Goal: Transaction & Acquisition: Purchase product/service

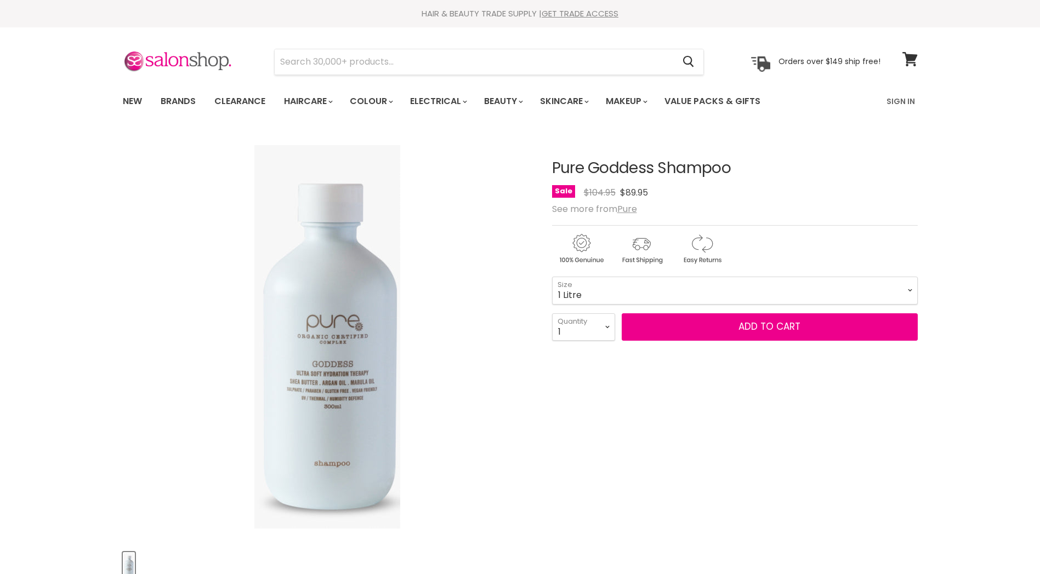
select select "1 Litre"
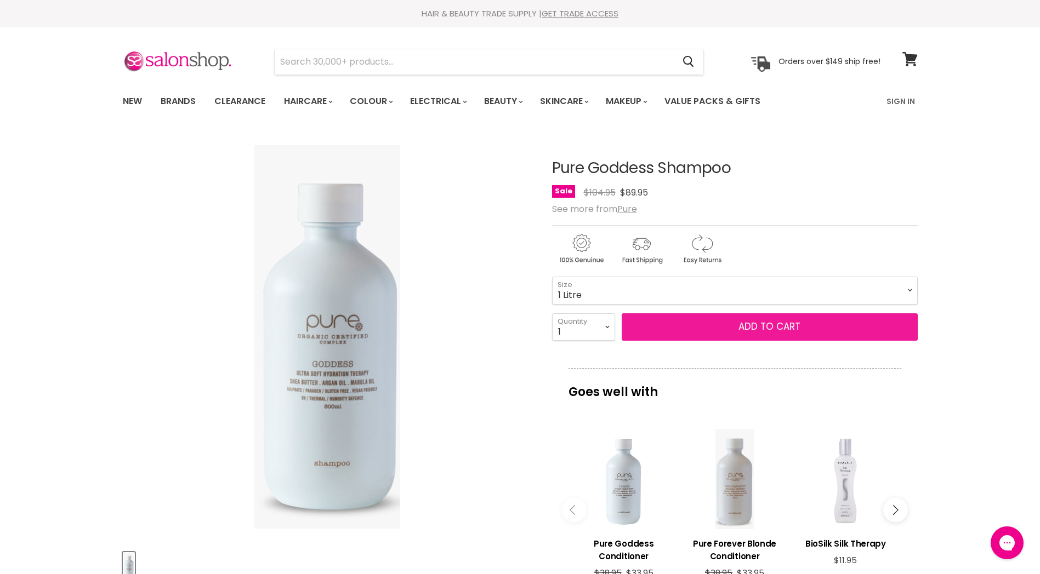
click at [757, 327] on button "Add to cart" at bounding box center [769, 326] width 296 height 27
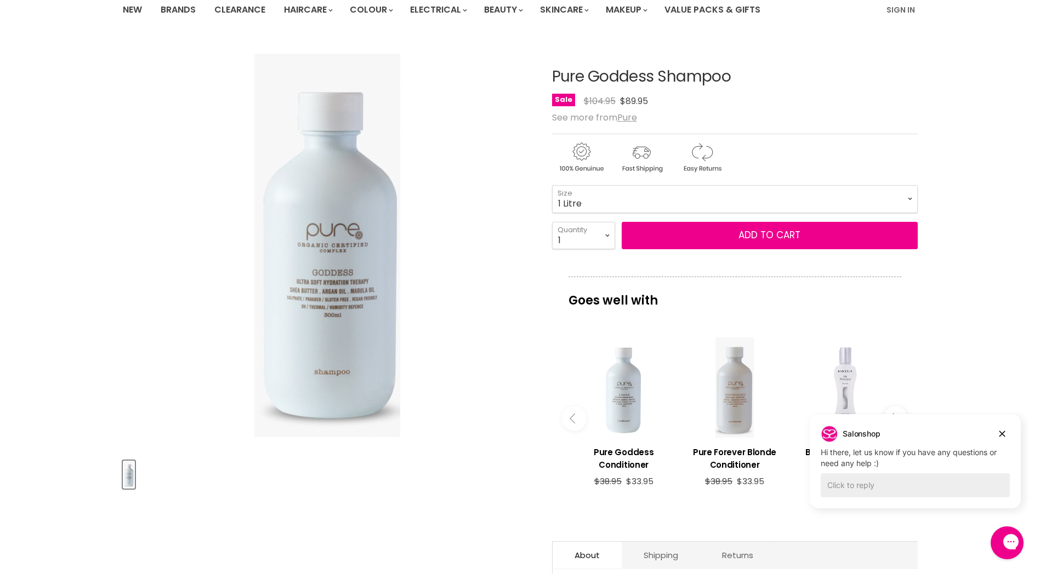
scroll to position [110, 0]
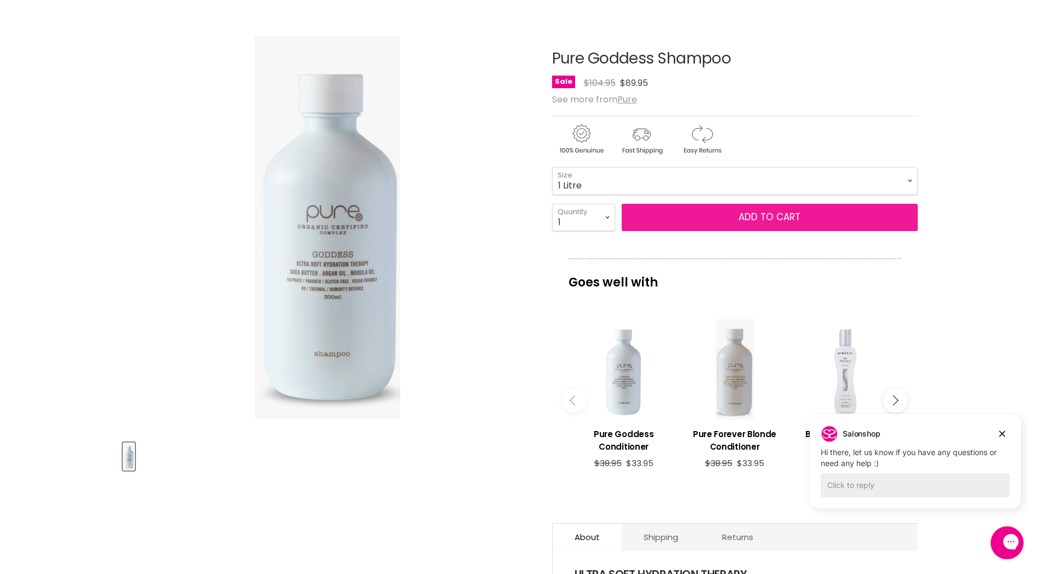
click at [734, 213] on button "Add to cart" at bounding box center [769, 217] width 296 height 27
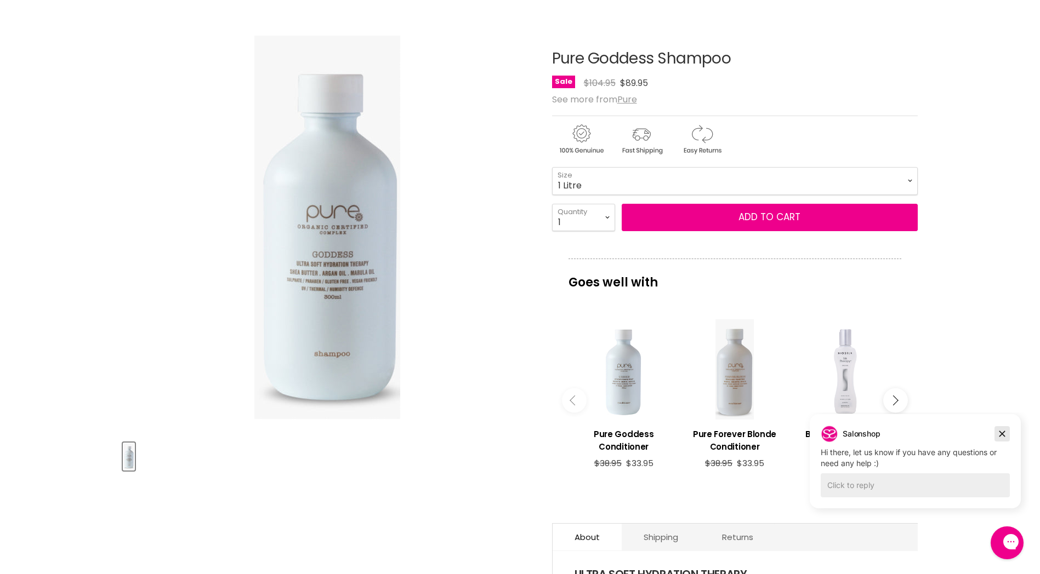
drag, startPoint x: 1002, startPoint y: 434, endPoint x: 1803, endPoint y: 846, distance: 900.9
click at [1002, 434] on icon "Dismiss campaign" at bounding box center [1002, 434] width 6 height 6
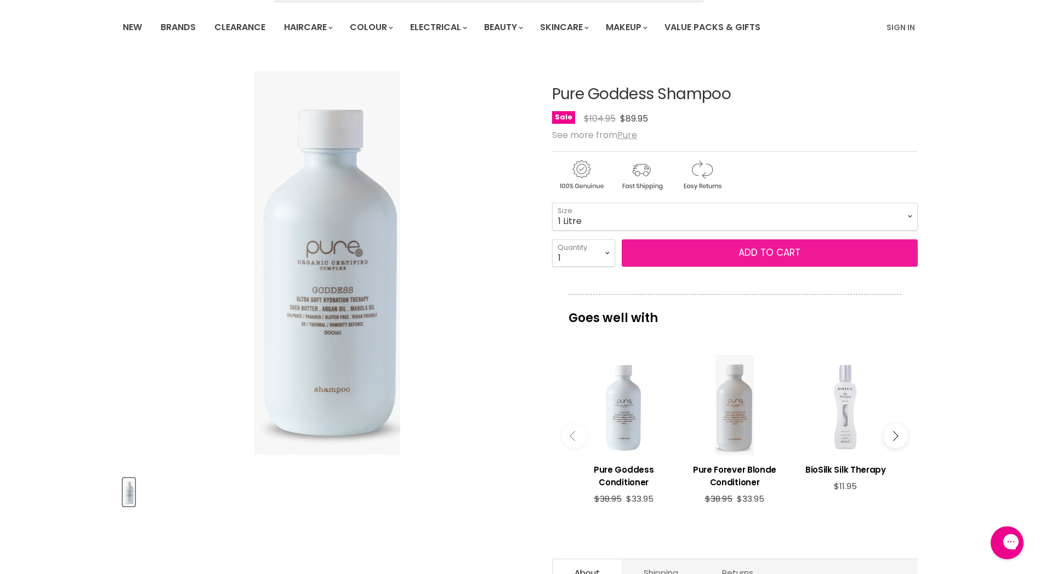
scroll to position [55, 0]
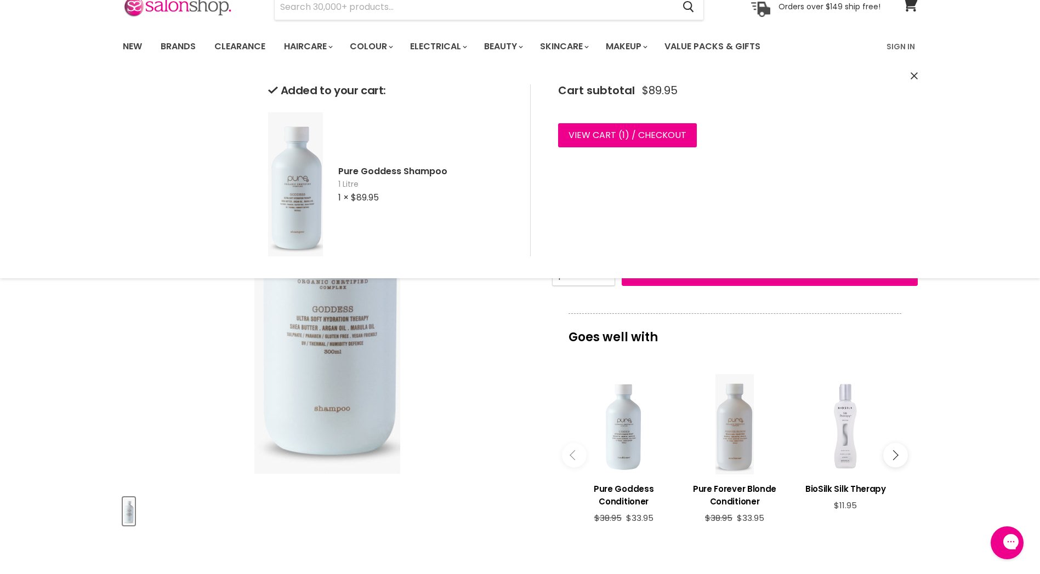
click at [495, 307] on div "Click or scroll to zoom Tap or pinch to zoom" at bounding box center [327, 282] width 409 height 409
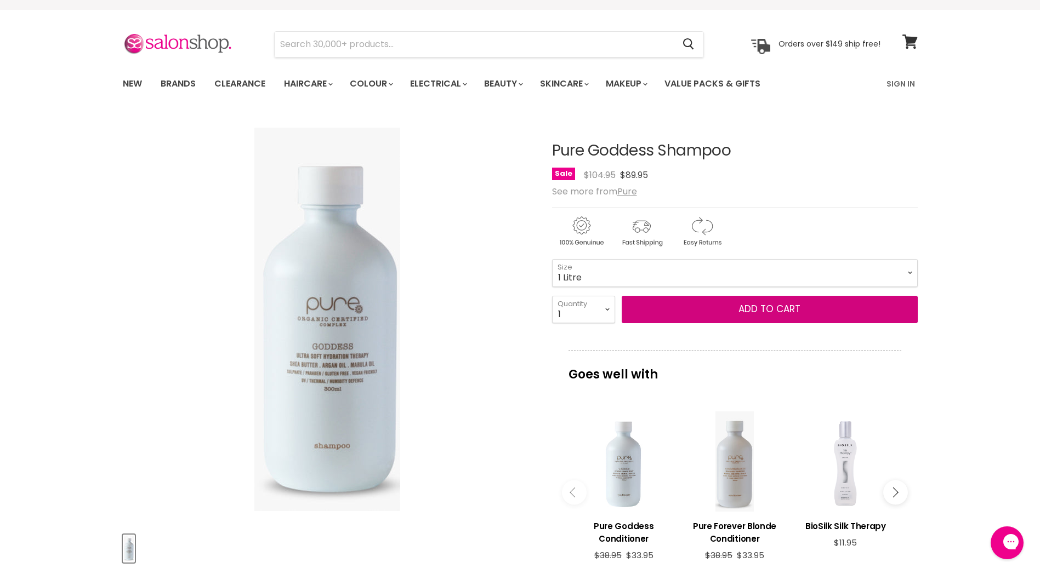
scroll to position [0, 0]
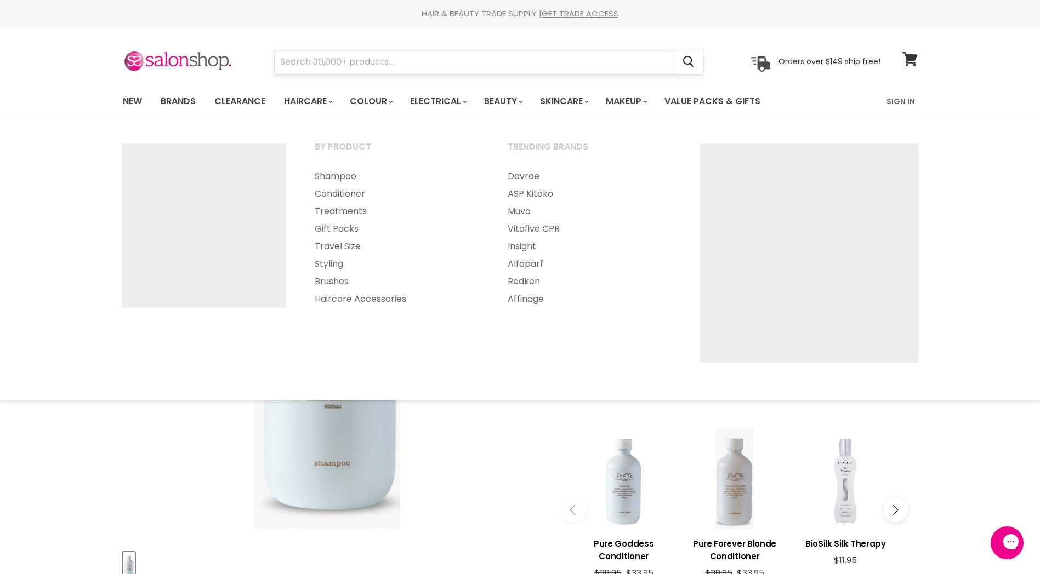
click at [323, 66] on input "Search" at bounding box center [474, 61] width 399 height 25
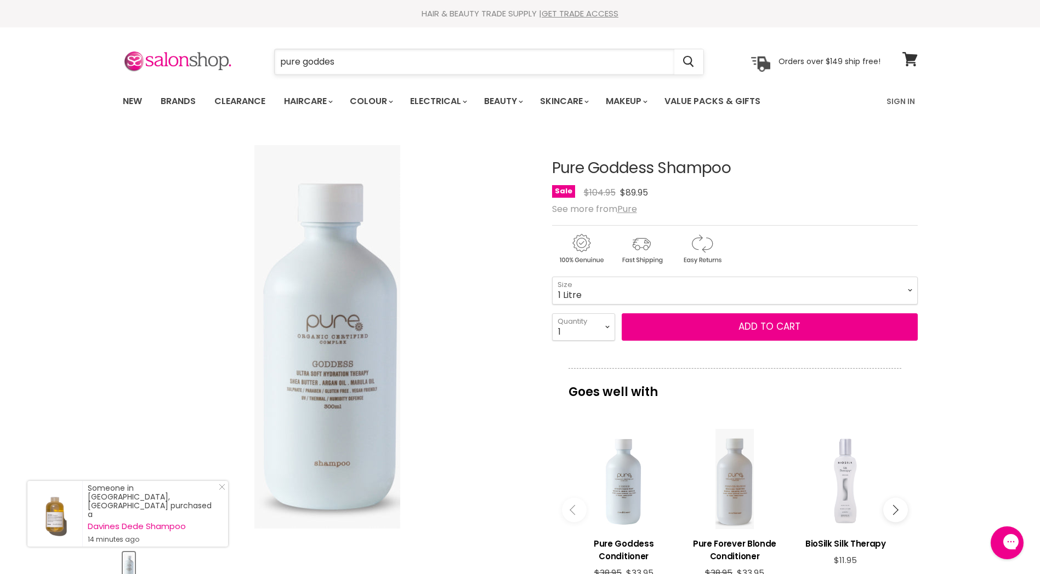
type input "pure goddess"
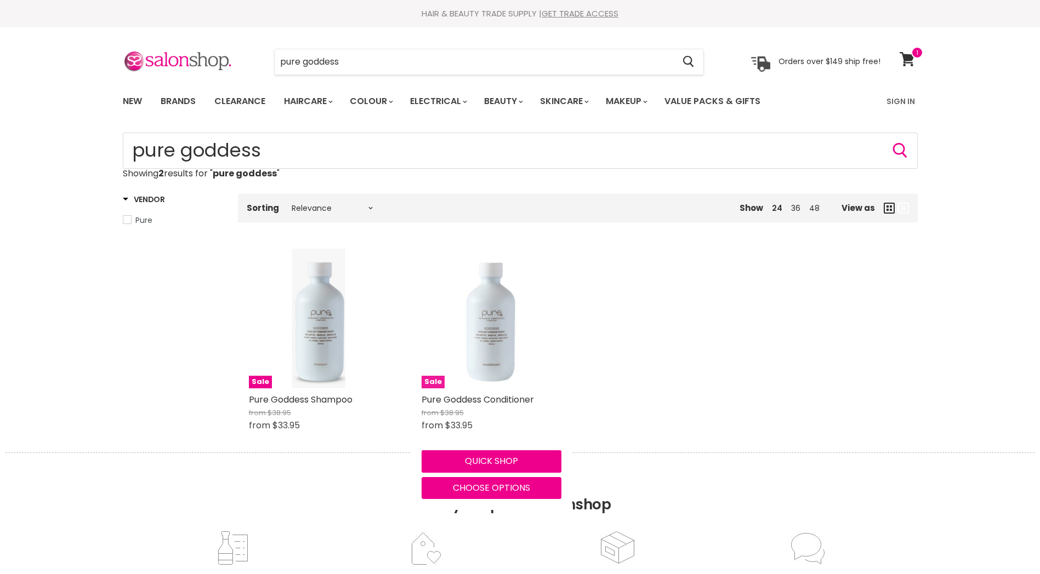
click at [509, 322] on img "Main content" at bounding box center [491, 319] width 53 height 140
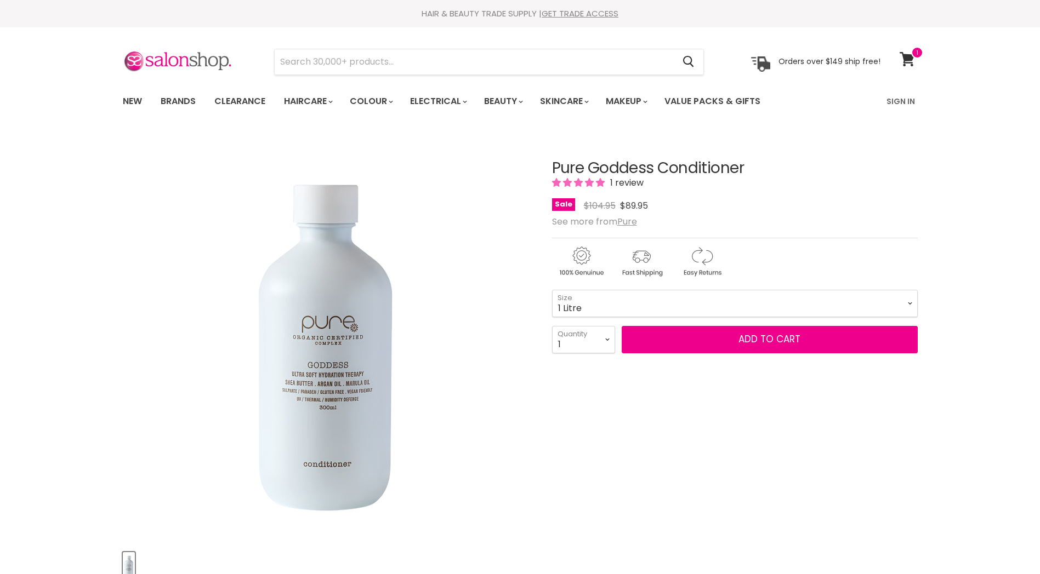
select select "1 Litre"
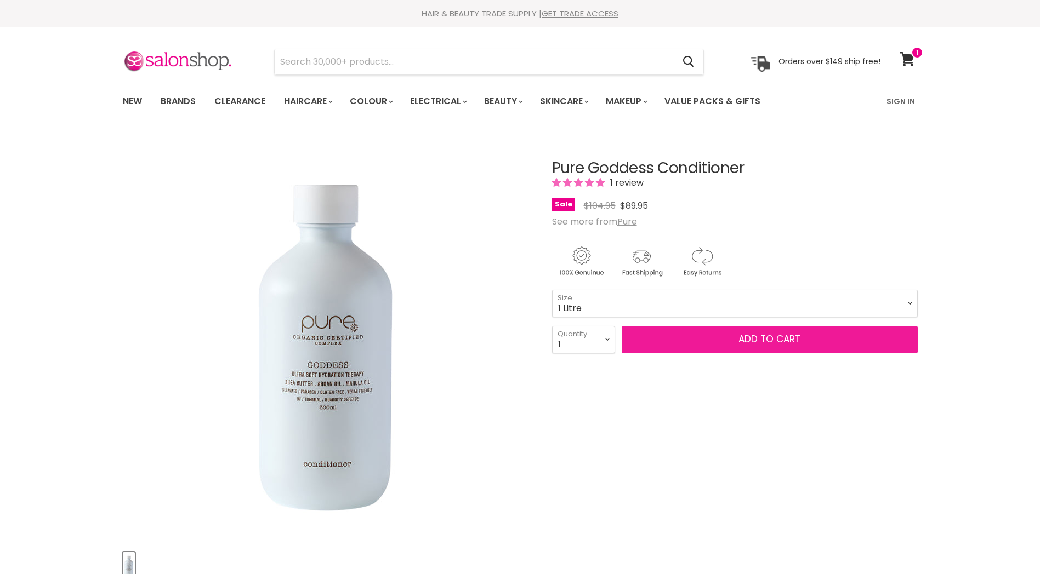
click at [656, 334] on button "Add to cart" at bounding box center [769, 339] width 296 height 27
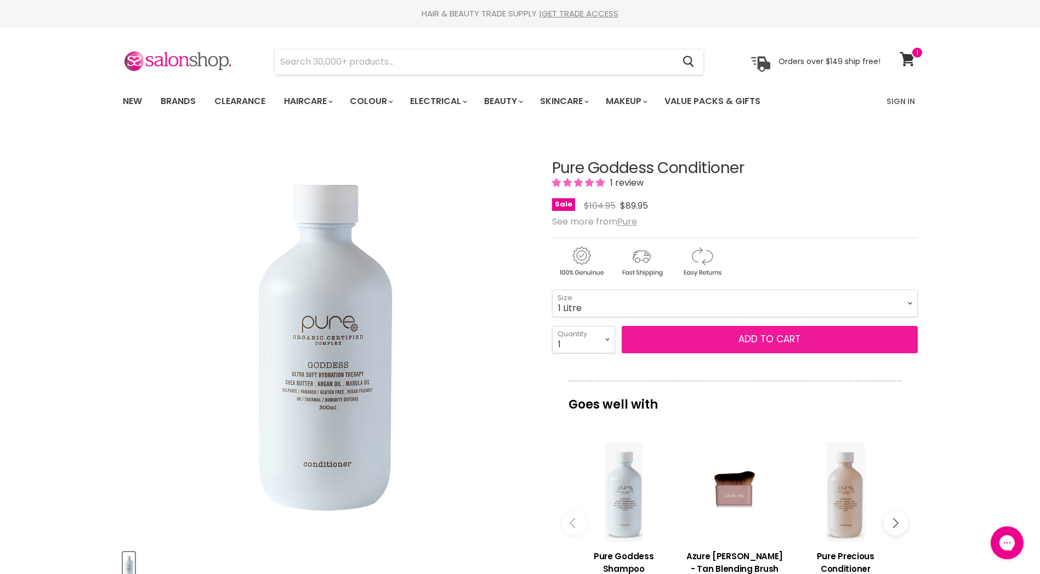
click at [767, 342] on button "Add to cart" at bounding box center [769, 339] width 296 height 27
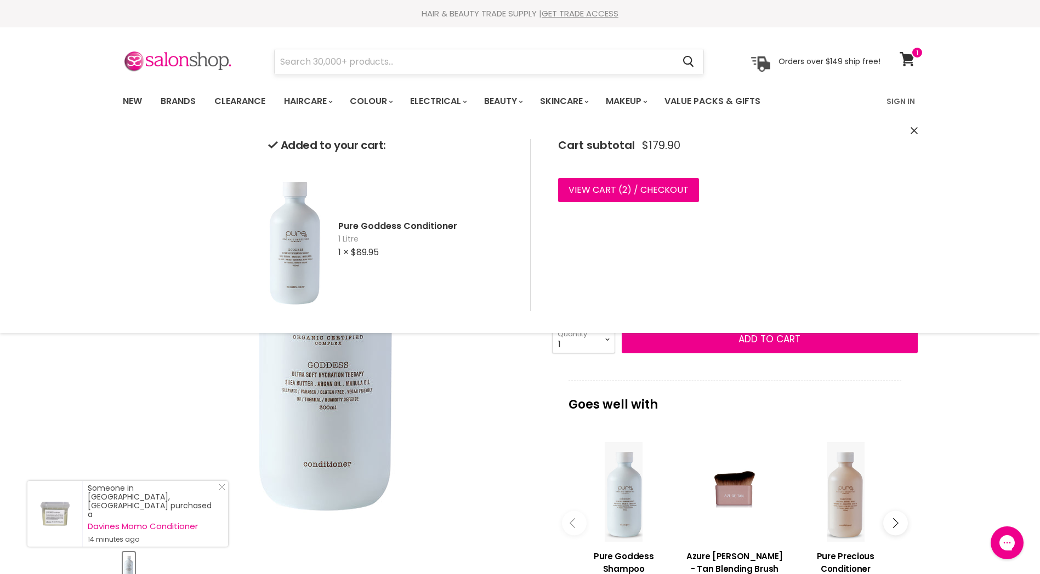
click at [330, 64] on input "Search" at bounding box center [474, 61] width 399 height 25
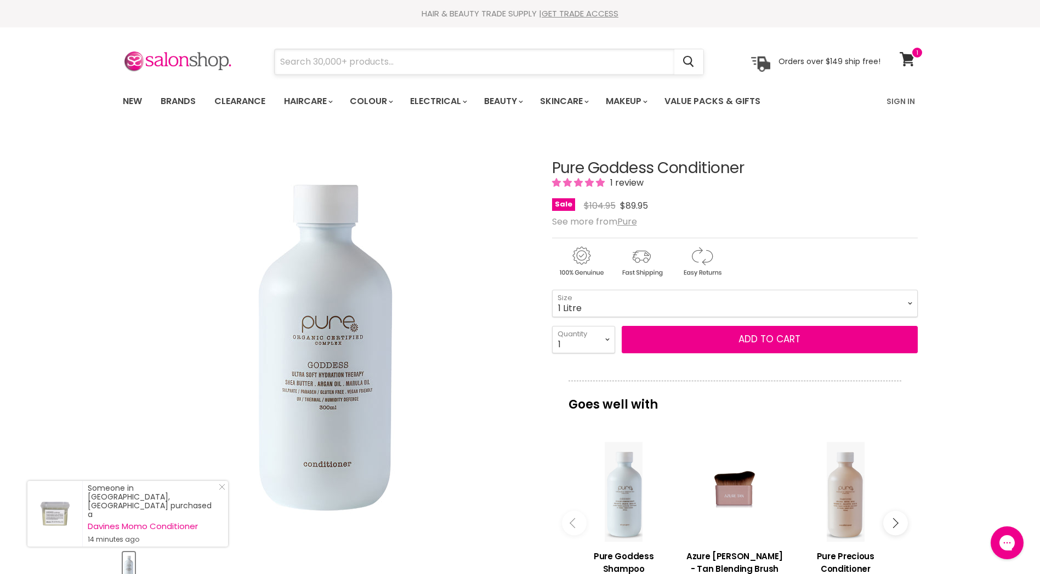
click at [330, 64] on input "Search" at bounding box center [474, 61] width 399 height 25
type input "pure"
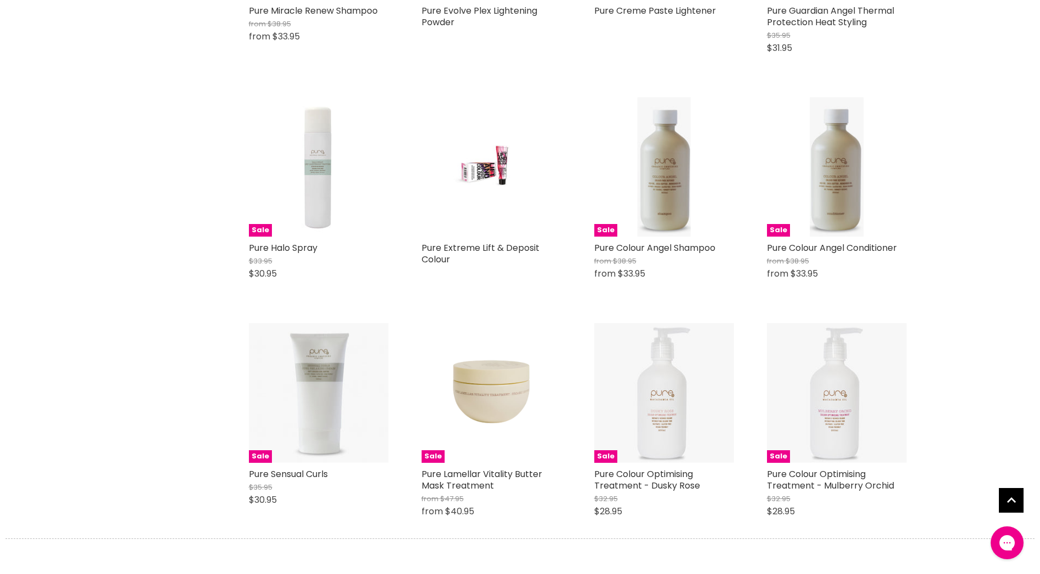
scroll to position [1096, 0]
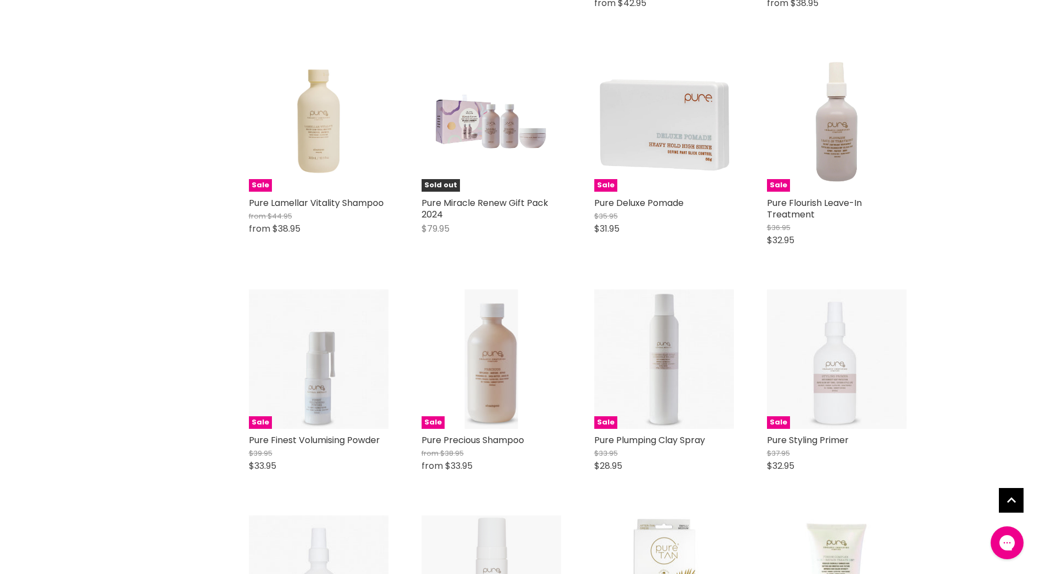
scroll to position [2302, 0]
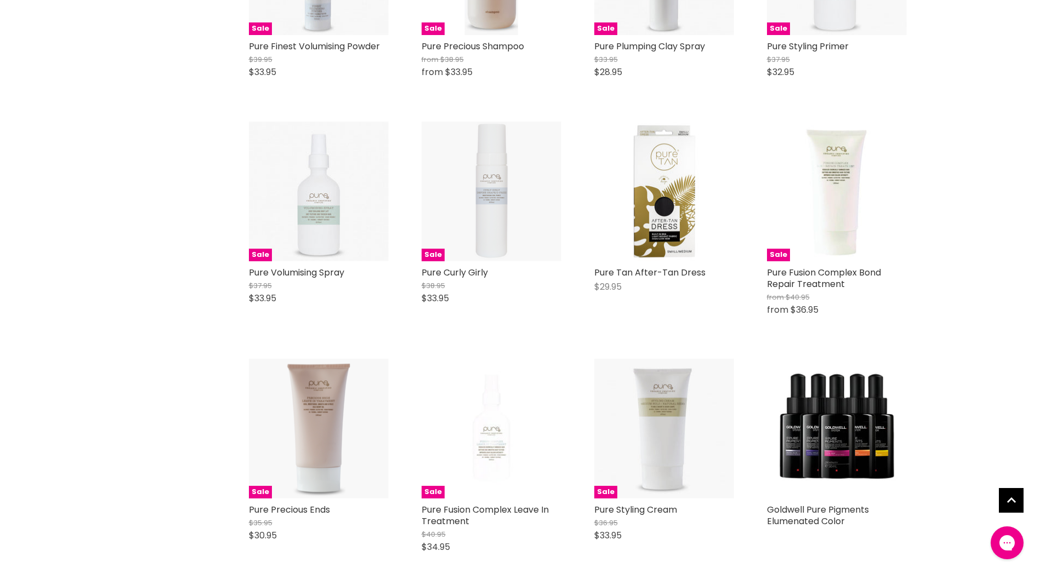
scroll to position [2642, 0]
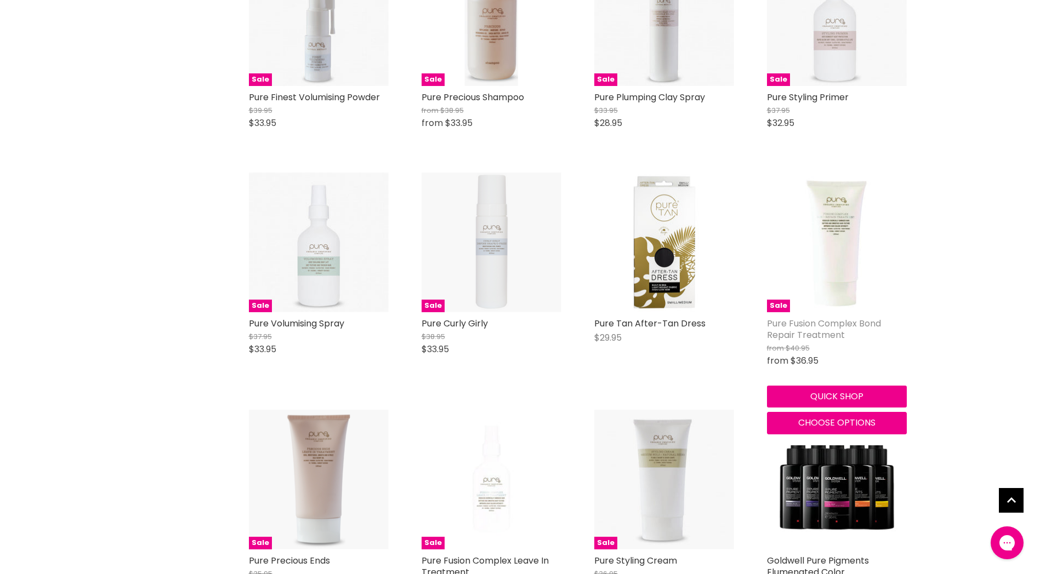
drag, startPoint x: 835, startPoint y: 341, endPoint x: 823, endPoint y: 341, distance: 12.1
click at [823, 341] on link "Pure Fusion Complex Bond Repair Treatment" at bounding box center [824, 329] width 114 height 24
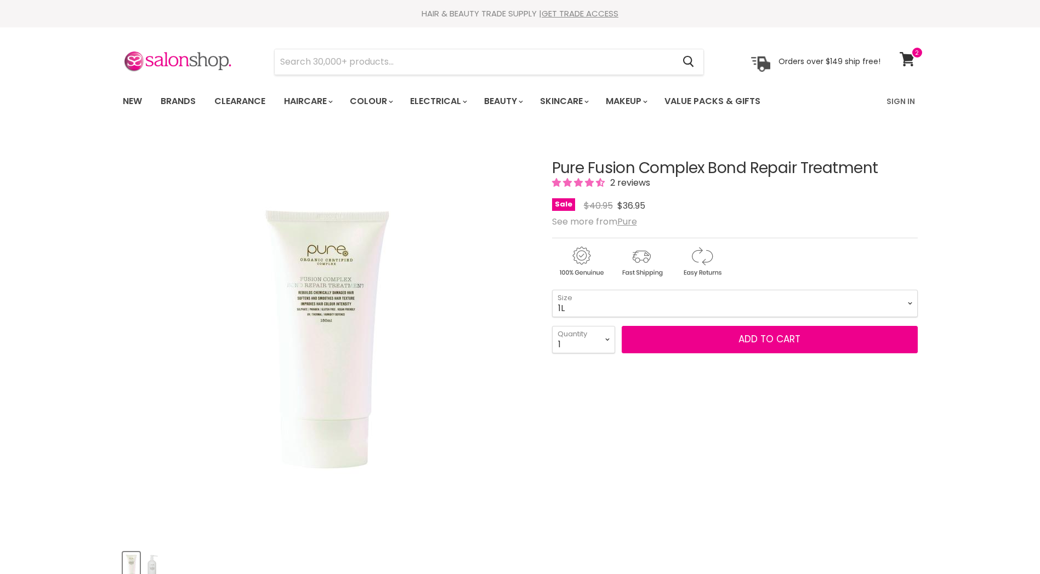
click at [552, 290] on select "150ml 1L" at bounding box center [735, 303] width 366 height 27
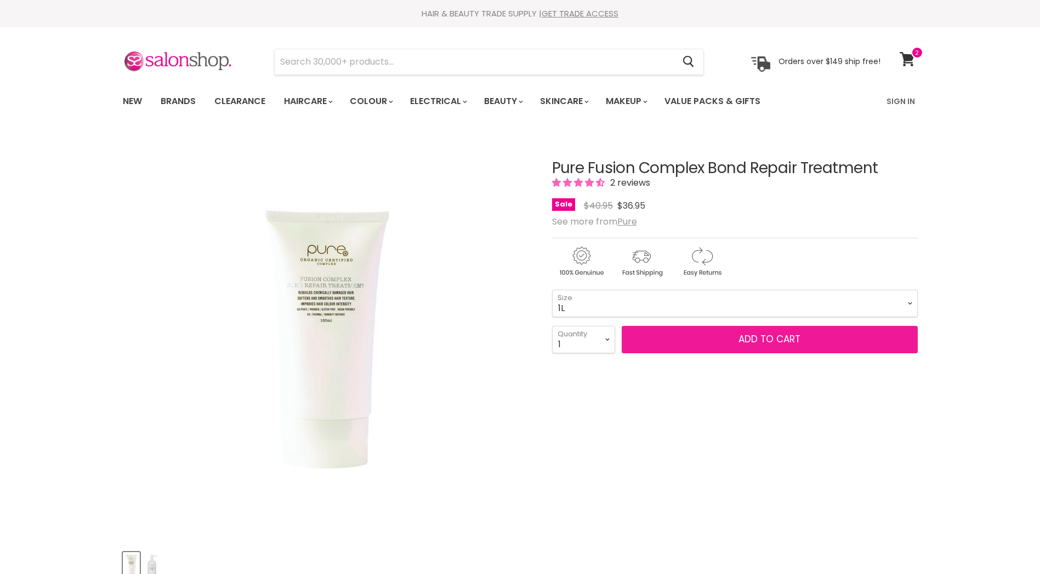
select select "1L"
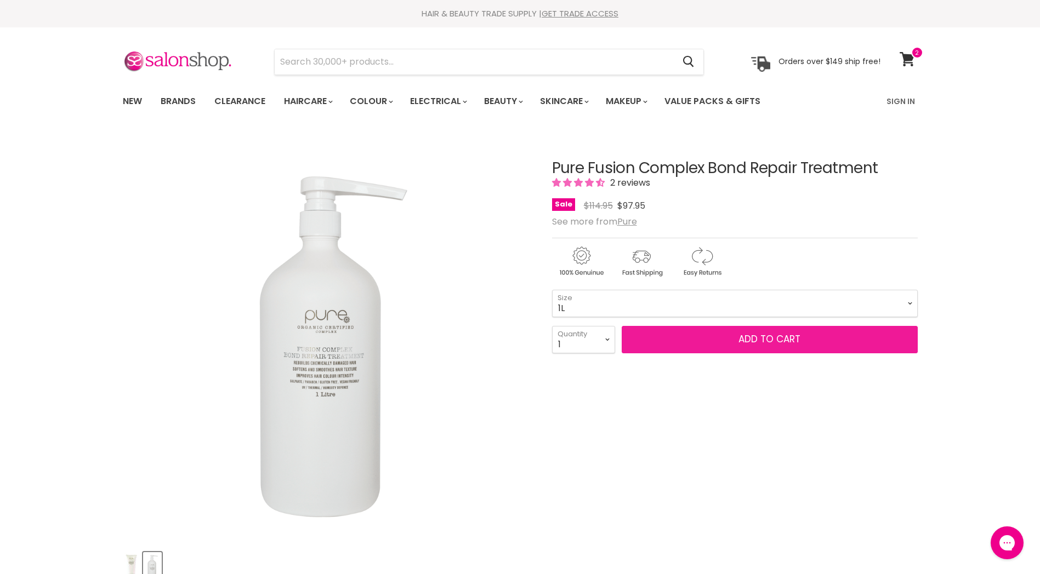
click at [688, 332] on button "Add to cart" at bounding box center [769, 339] width 296 height 27
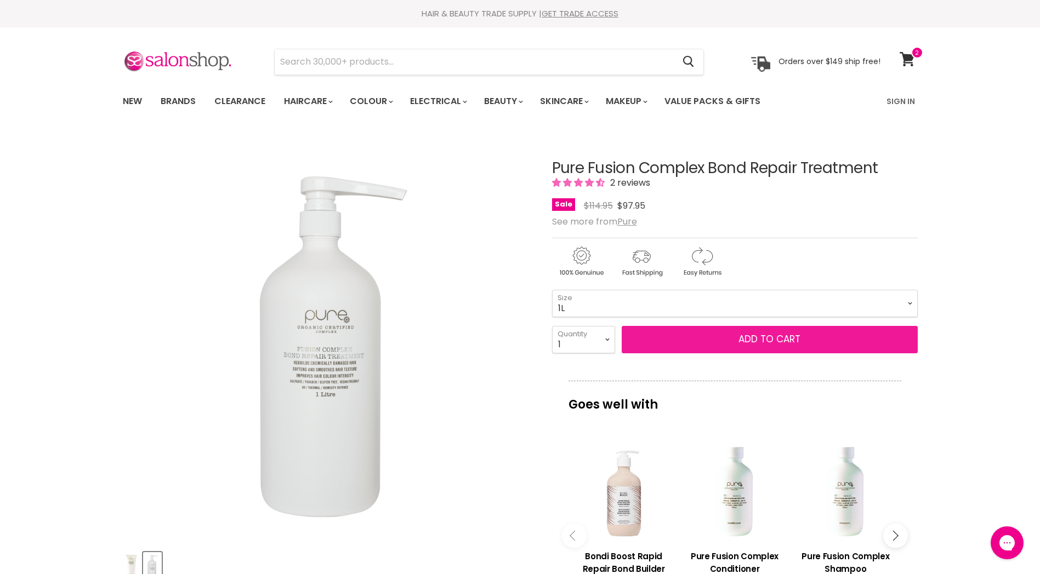
click at [780, 342] on button "Add to cart" at bounding box center [769, 339] width 296 height 27
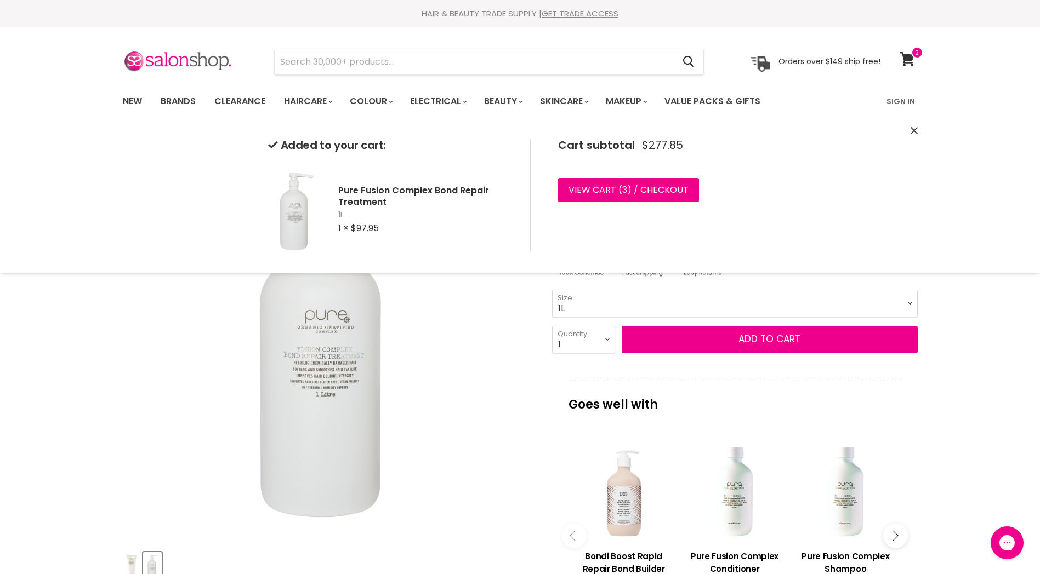
click at [630, 173] on div "Cart subtotal $277.85 View cart ( 3 ) / Checkout Checkout" at bounding box center [651, 195] width 242 height 113
click at [633, 187] on link "View cart ( 3 ) / Checkout" at bounding box center [628, 190] width 141 height 24
